Goal: Information Seeking & Learning: Check status

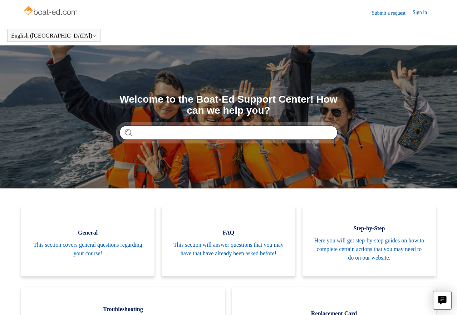
click at [159, 135] on input "Search" at bounding box center [228, 132] width 218 height 14
type input "**********"
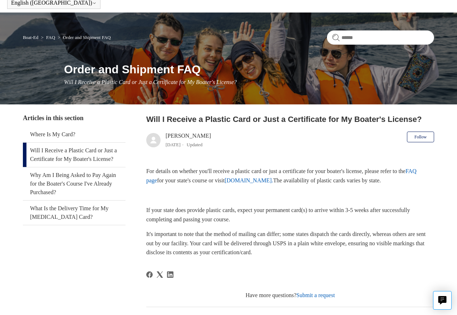
scroll to position [50, 0]
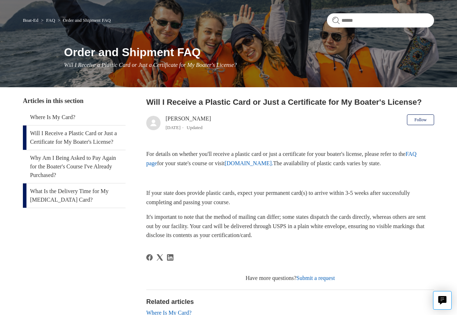
click at [50, 201] on link "What Is the Delivery Time for My [MEDICAL_DATA] Card?" at bounding box center [74, 195] width 103 height 24
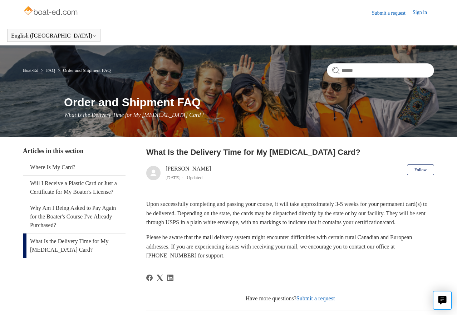
scroll to position [73, 0]
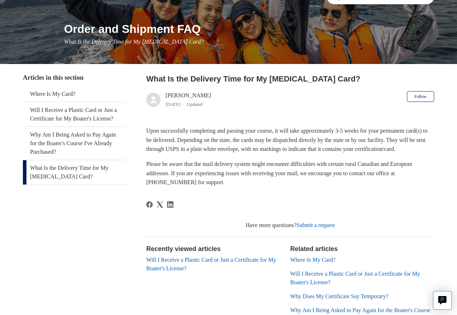
click at [326, 263] on link "Where Is My Card?" at bounding box center [312, 259] width 45 height 6
